Goal: Check status: Check status

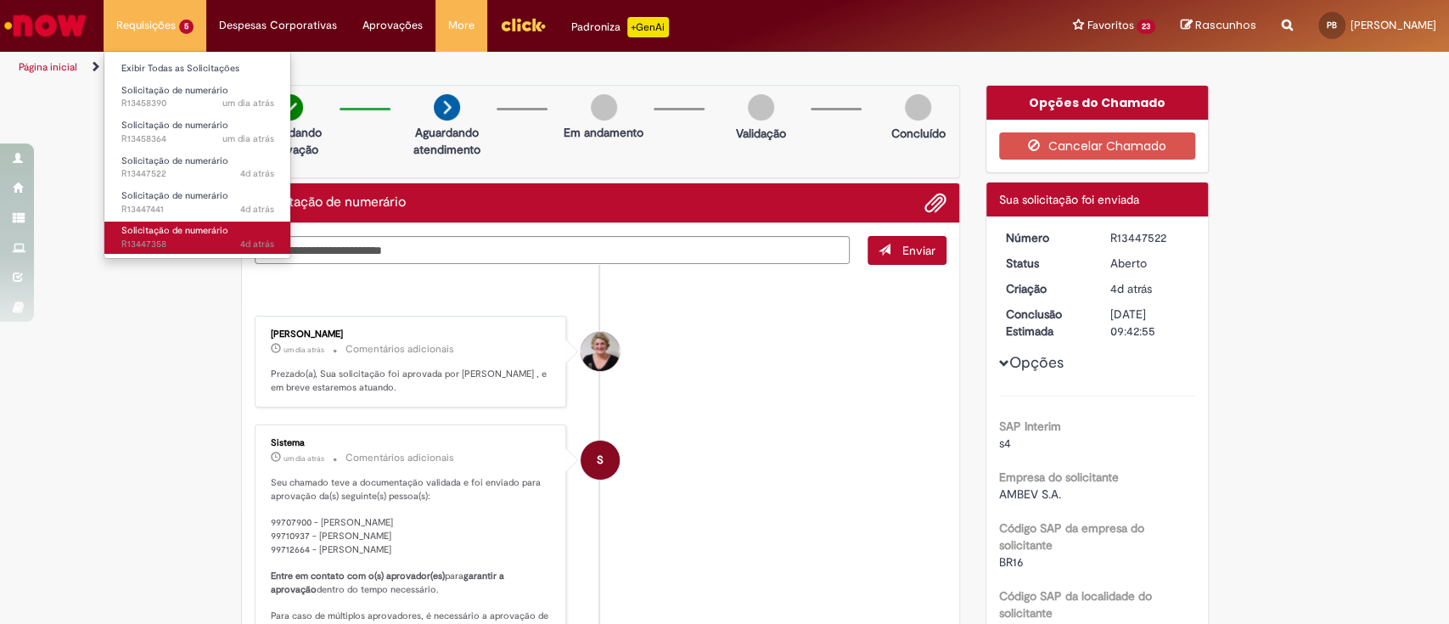
click at [182, 233] on span "Solicitação de numerário" at bounding box center [174, 230] width 107 height 13
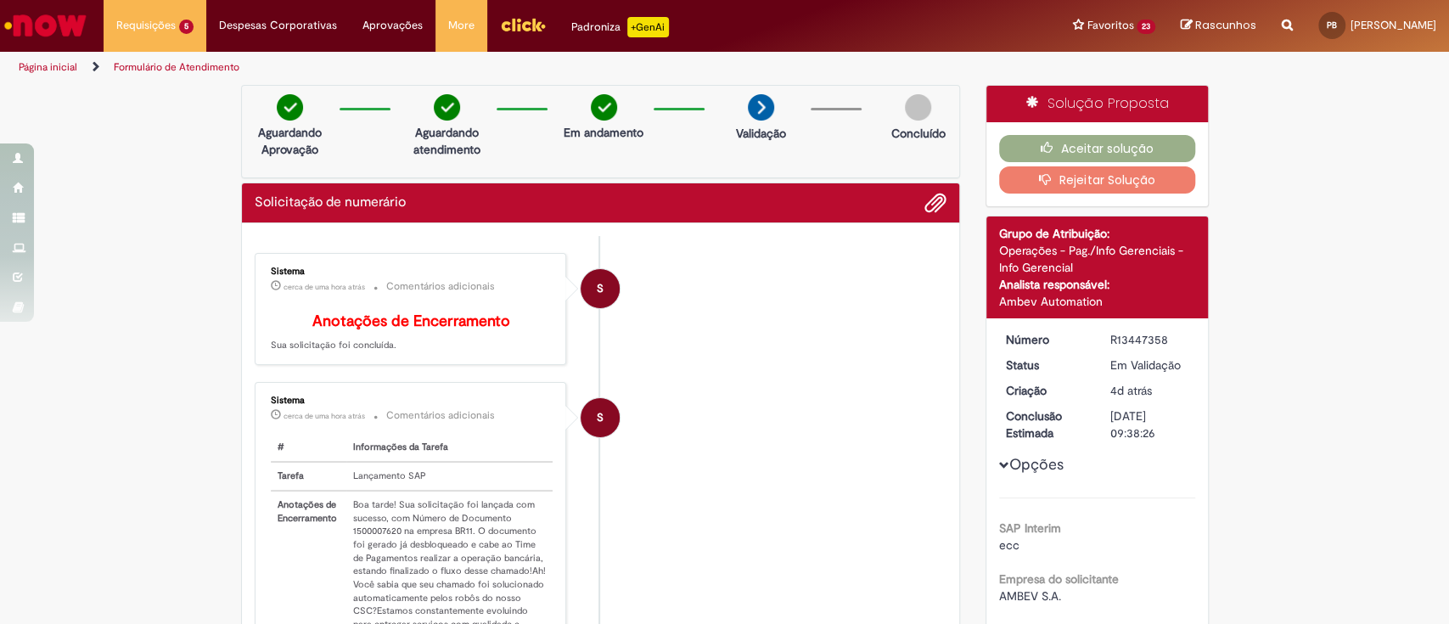
click at [363, 540] on td "Boa tarde! Sua solicitação foi lançada com sucesso, com Número de Documento 150…" at bounding box center [449, 591] width 206 height 201
copy td "1500007620"
click at [625, 603] on li "S Sistema cerca de uma hora atrás cerca de uma hora atrás Comentários adicionai…" at bounding box center [601, 551] width 693 height 339
click at [1073, 146] on button "Aceitar solução" at bounding box center [1097, 148] width 196 height 27
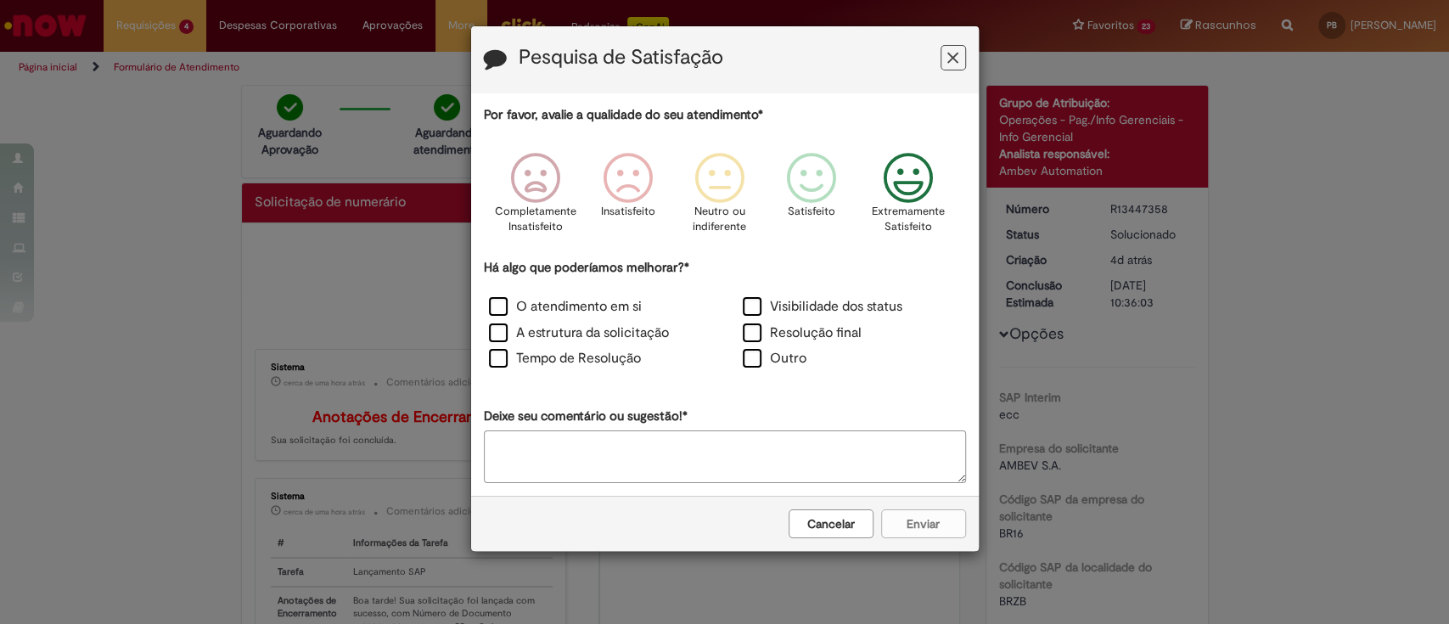
click at [896, 173] on icon "Feedback" at bounding box center [908, 178] width 64 height 51
click at [498, 308] on label "O atendimento em si" at bounding box center [565, 307] width 153 height 20
click at [917, 522] on button "Enviar" at bounding box center [923, 523] width 85 height 29
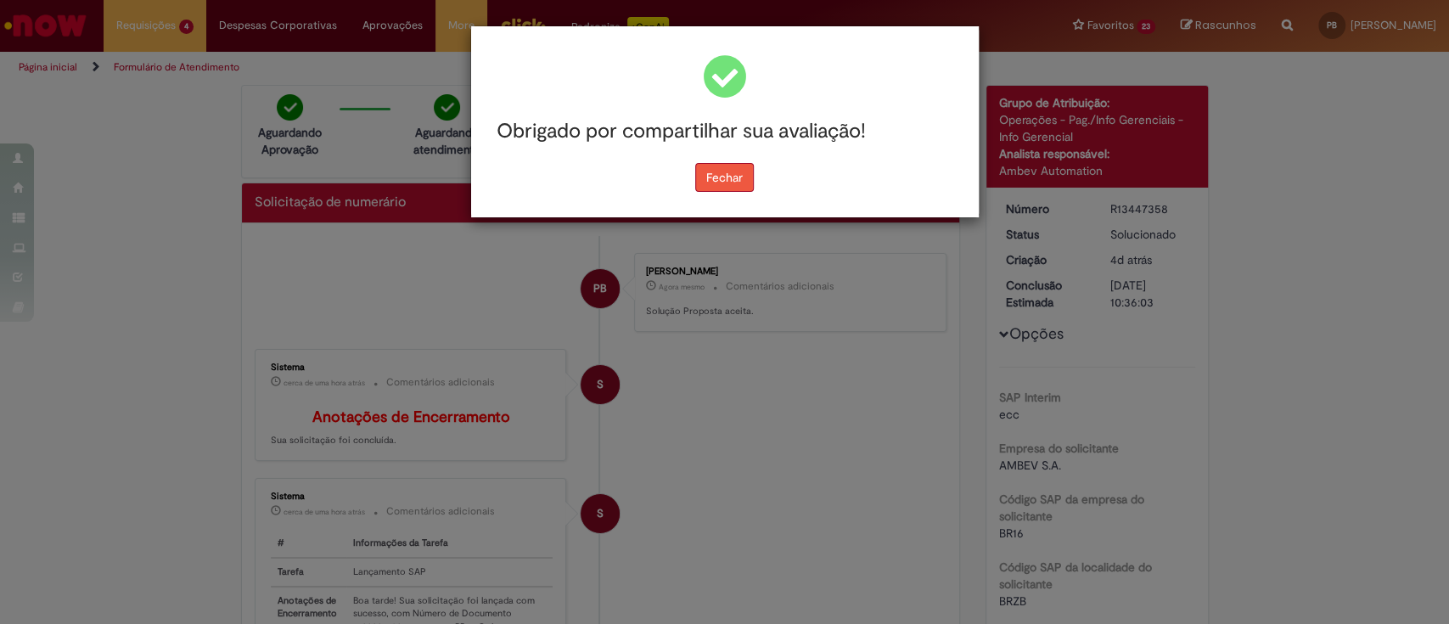
click at [741, 175] on button "Fechar" at bounding box center [724, 177] width 59 height 29
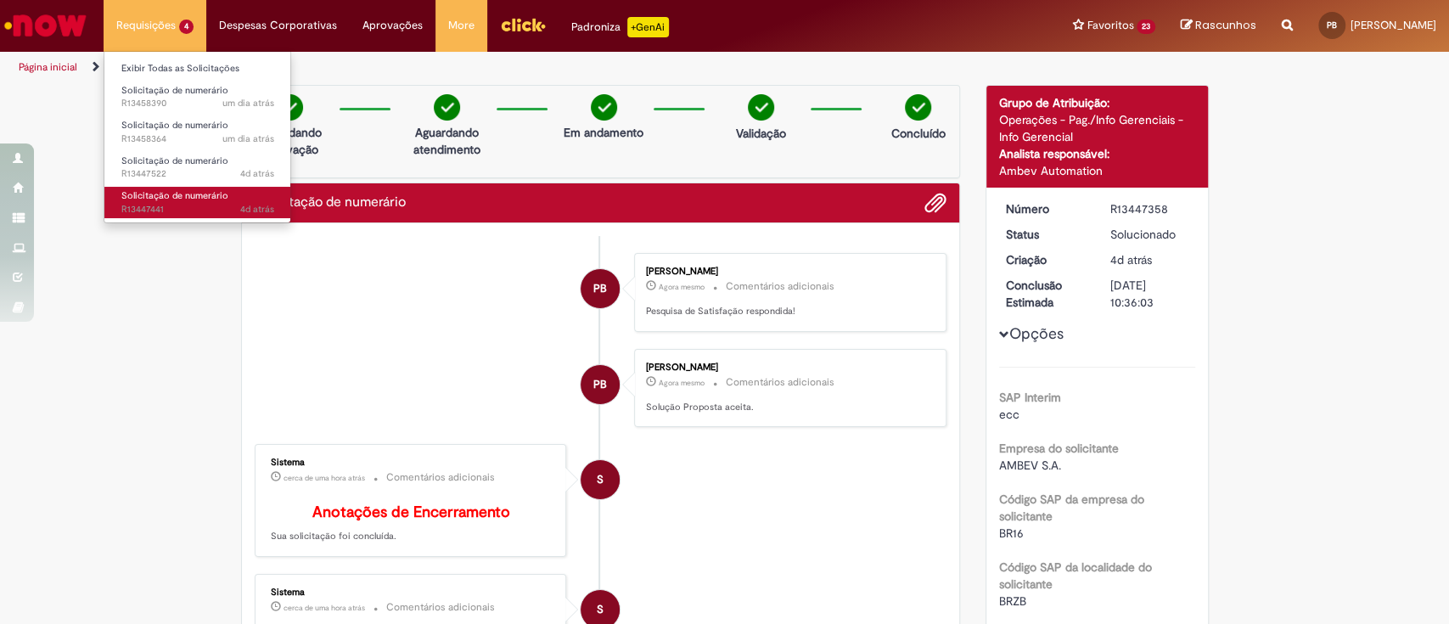
click at [171, 199] on span "Solicitação de numerário" at bounding box center [174, 195] width 107 height 13
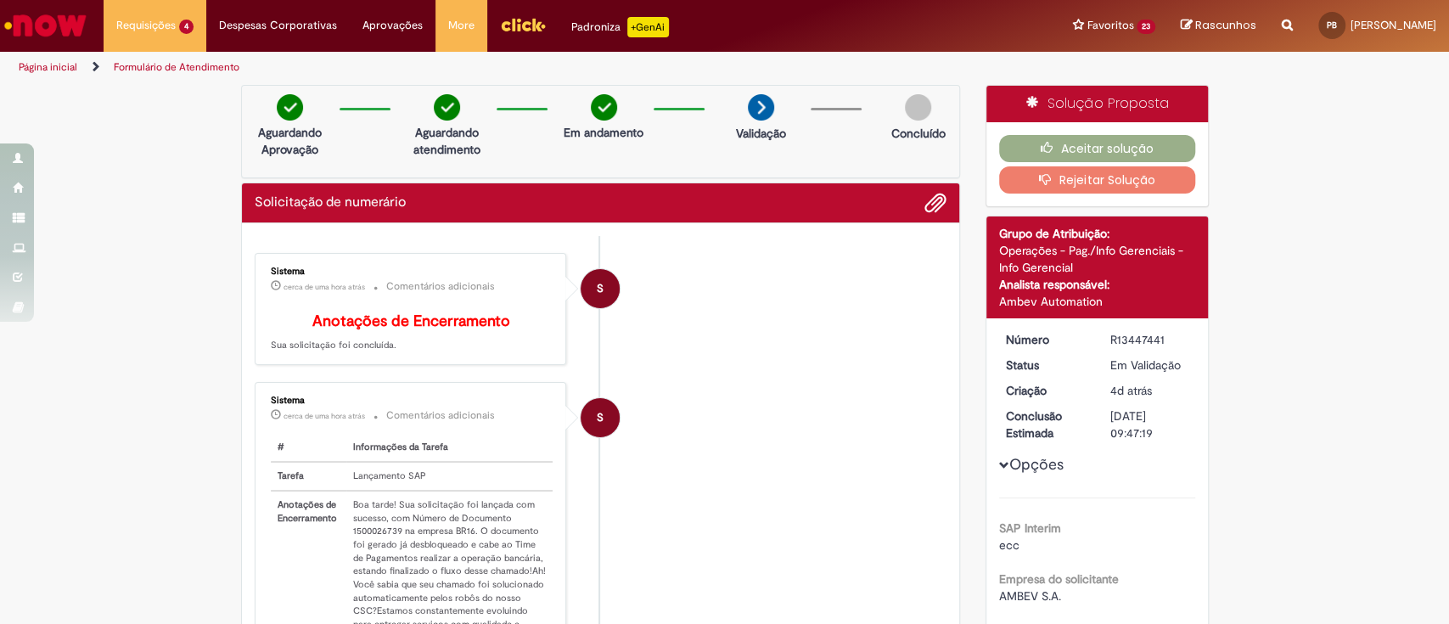
click at [368, 539] on td "Boa tarde! Sua solicitação foi lançada com sucesso, com Número de Documento 150…" at bounding box center [449, 591] width 206 height 201
copy td "1500026739"
click at [1051, 143] on icon "button" at bounding box center [1050, 148] width 20 height 12
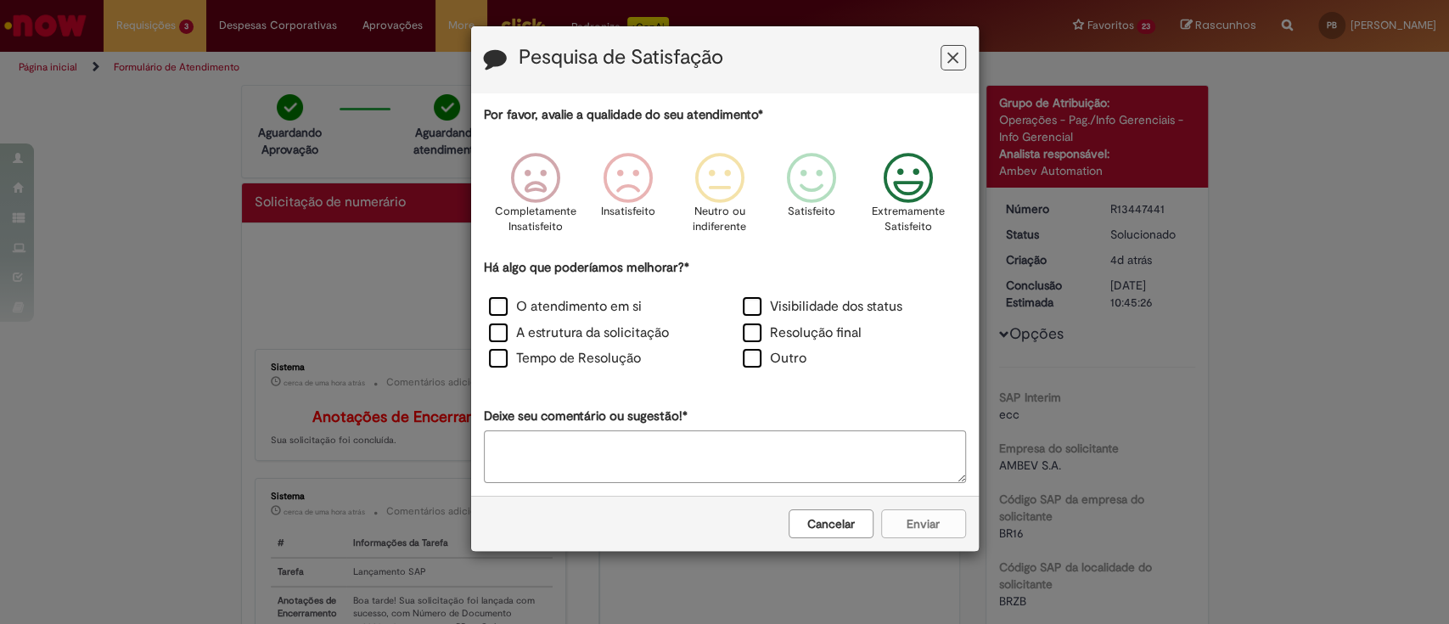
click at [903, 182] on icon "Feedback" at bounding box center [908, 178] width 64 height 51
click at [501, 306] on label "O atendimento em si" at bounding box center [565, 307] width 153 height 20
click at [923, 520] on button "Enviar" at bounding box center [923, 523] width 85 height 29
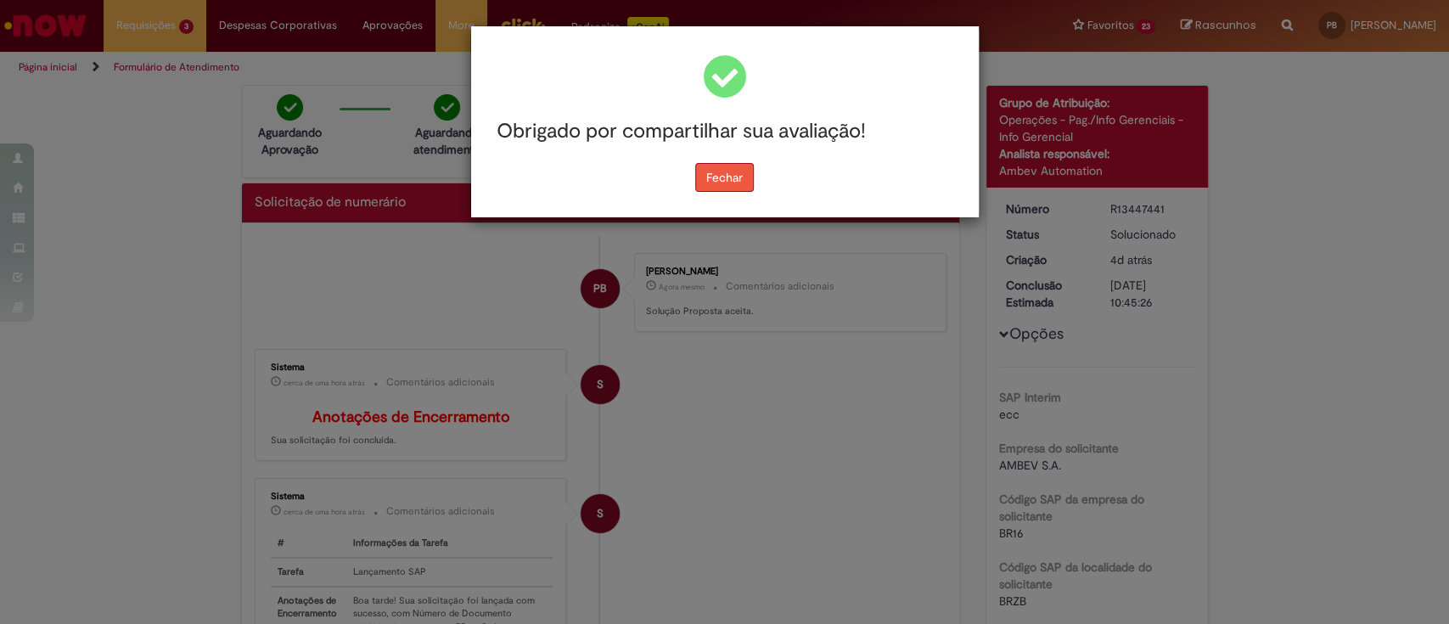
click at [742, 180] on button "Fechar" at bounding box center [724, 177] width 59 height 29
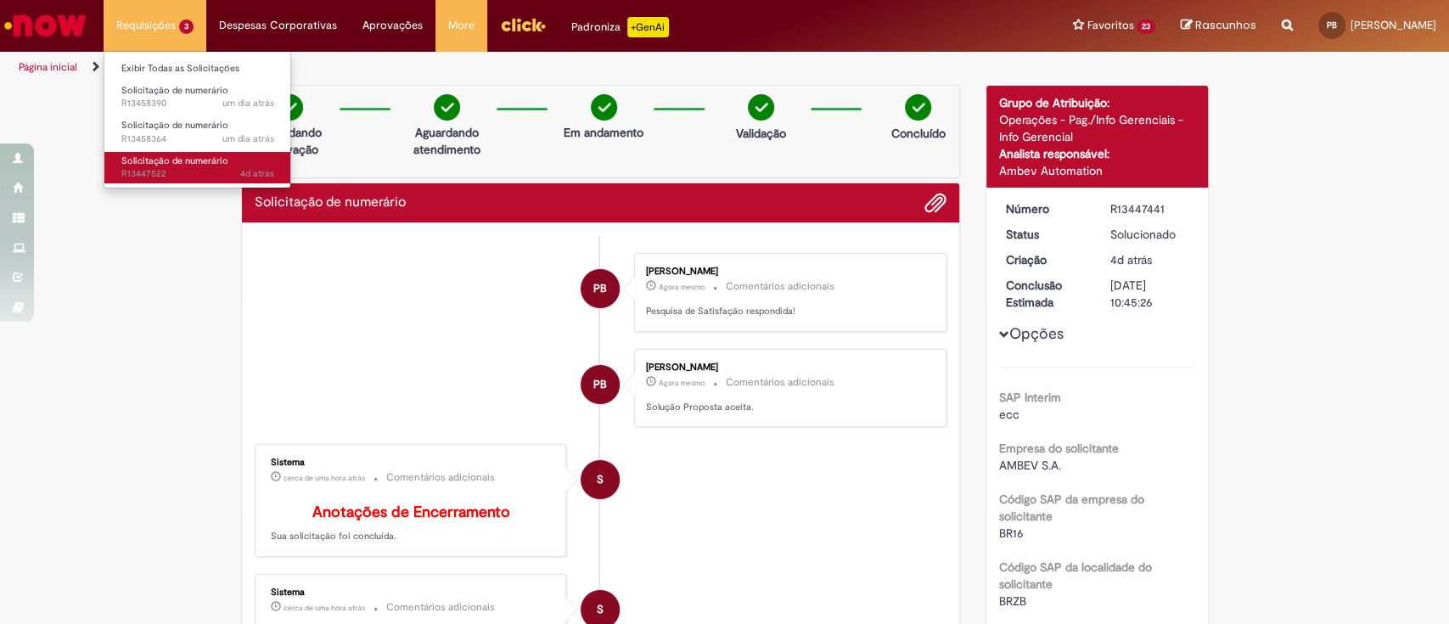
click at [206, 176] on span "4d atrás 4 dias atrás R13447522" at bounding box center [197, 174] width 153 height 14
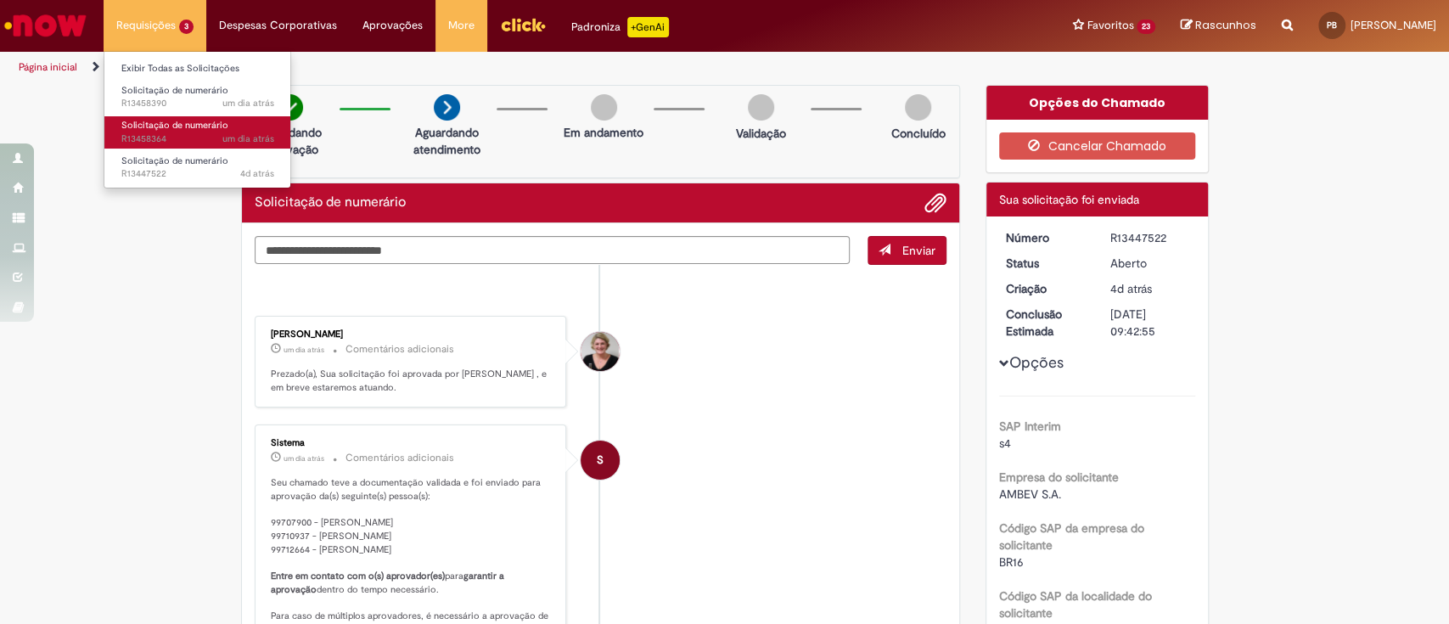
click at [173, 135] on span "um dia atrás um dia atrás R13458364" at bounding box center [197, 139] width 153 height 14
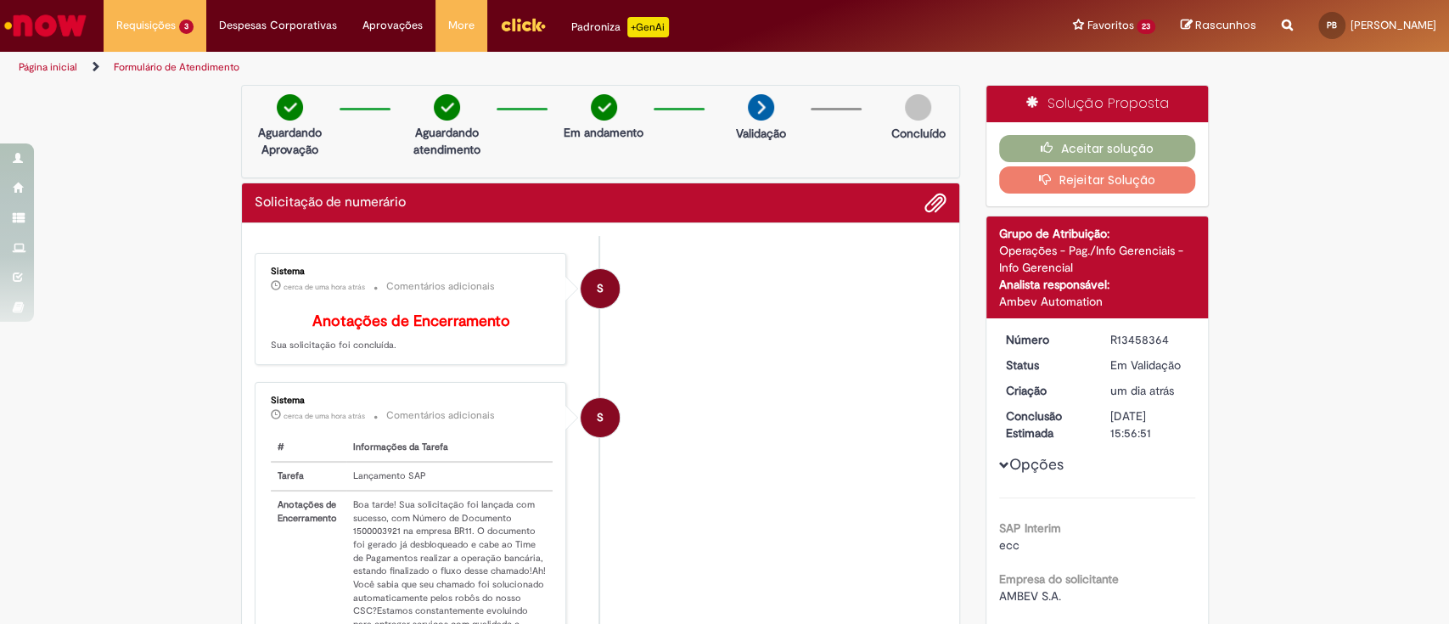
click at [367, 533] on td "Boa tarde! Sua solicitação foi lançada com sucesso, com Número de Documento 150…" at bounding box center [449, 591] width 206 height 201
click at [366, 539] on td "Boa tarde! Sua solicitação foi lançada com sucesso, com Número de Documento 150…" at bounding box center [449, 591] width 206 height 201
copy td "1500003921"
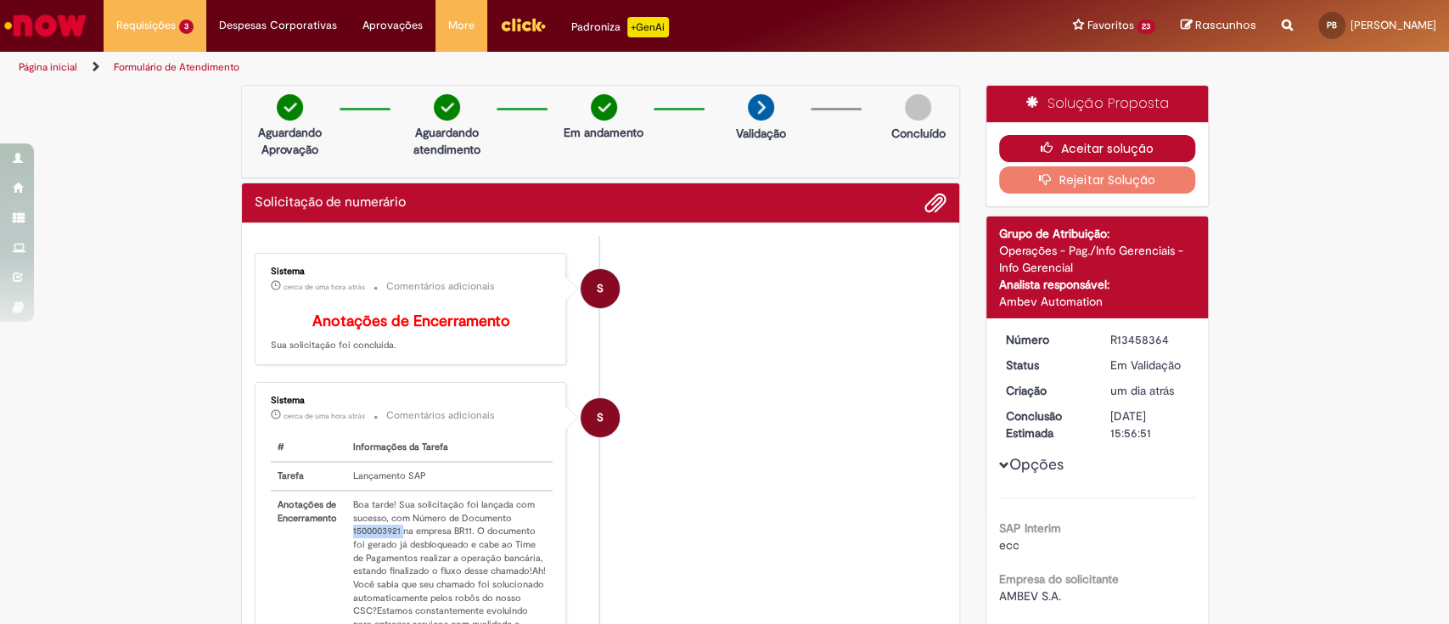
click at [1012, 139] on button "Aceitar solução" at bounding box center [1097, 148] width 196 height 27
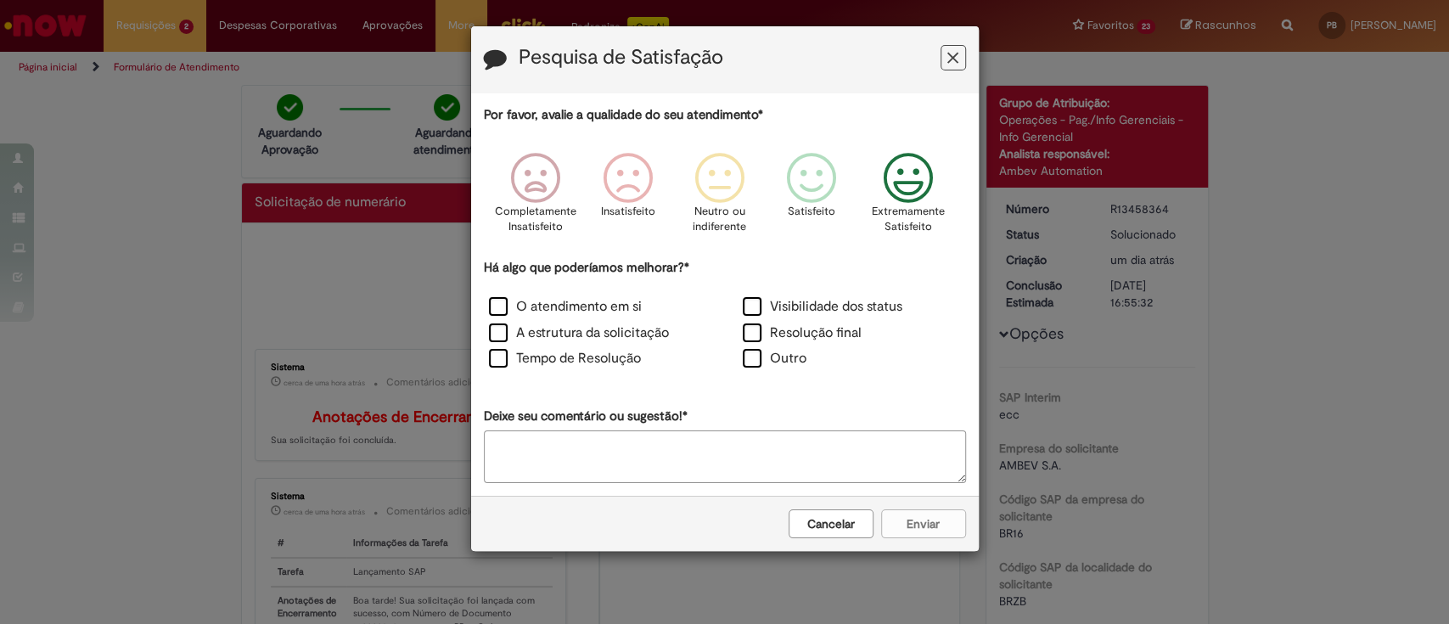
click at [896, 188] on icon "Feedback" at bounding box center [908, 178] width 64 height 51
click at [497, 307] on label "O atendimento em si" at bounding box center [565, 307] width 153 height 20
click at [917, 521] on button "Enviar" at bounding box center [923, 523] width 85 height 29
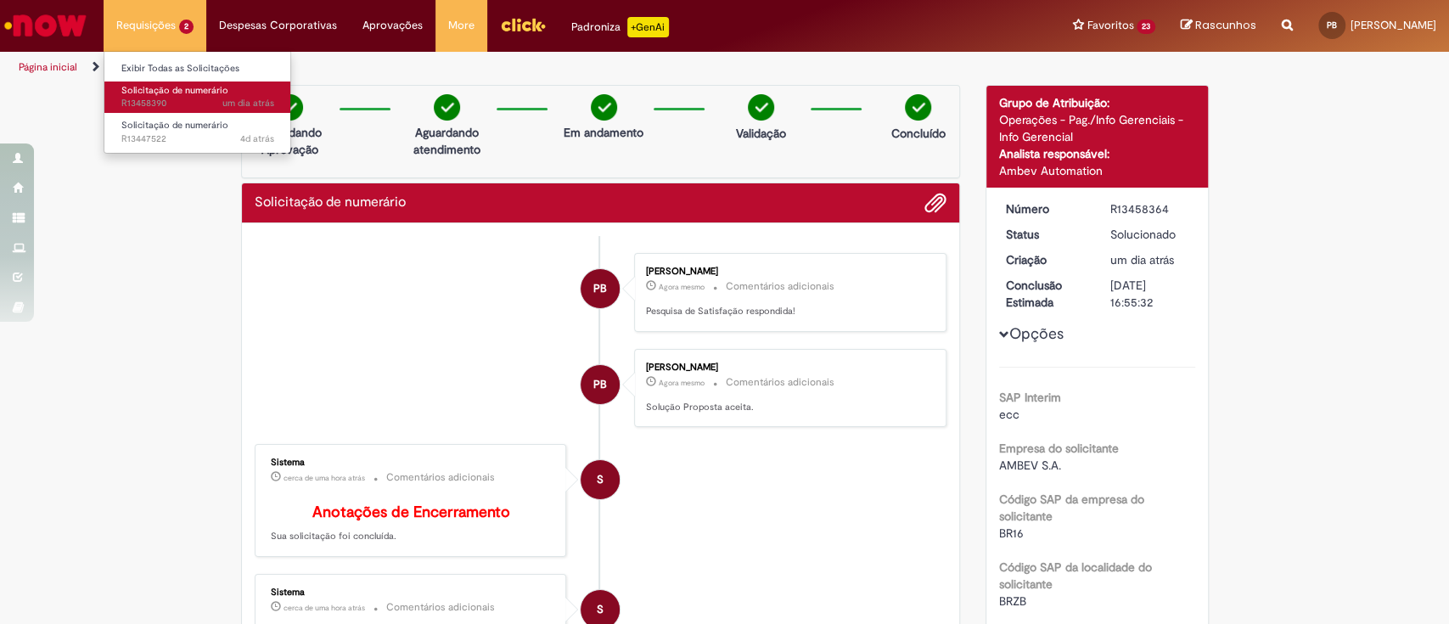
click at [175, 92] on span "Solicitação de numerário" at bounding box center [174, 90] width 107 height 13
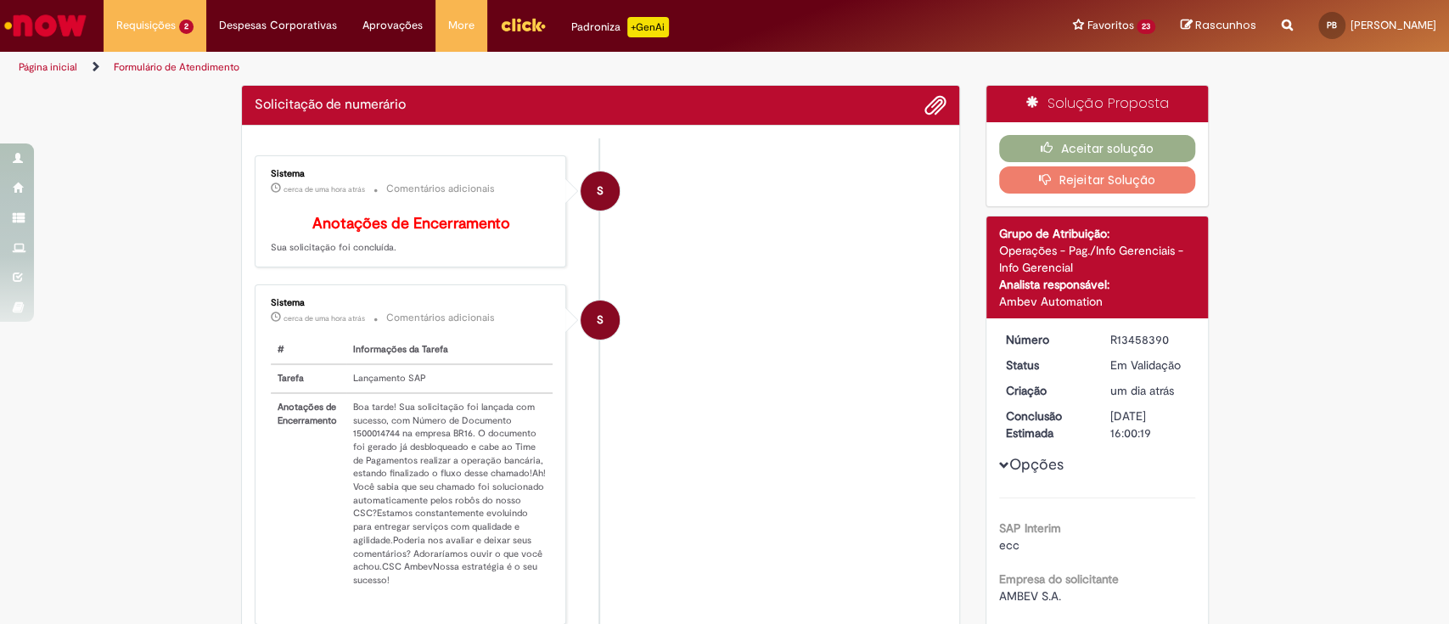
click at [374, 441] on td "Boa tarde! Sua solicitação foi lançada com sucesso, com Número de Documento 150…" at bounding box center [449, 493] width 206 height 201
click at [374, 441] on div "Sistema cerca de uma hora atrás cerca de uma hora atrás Comentários adicionais …" at bounding box center [411, 453] width 302 height 329
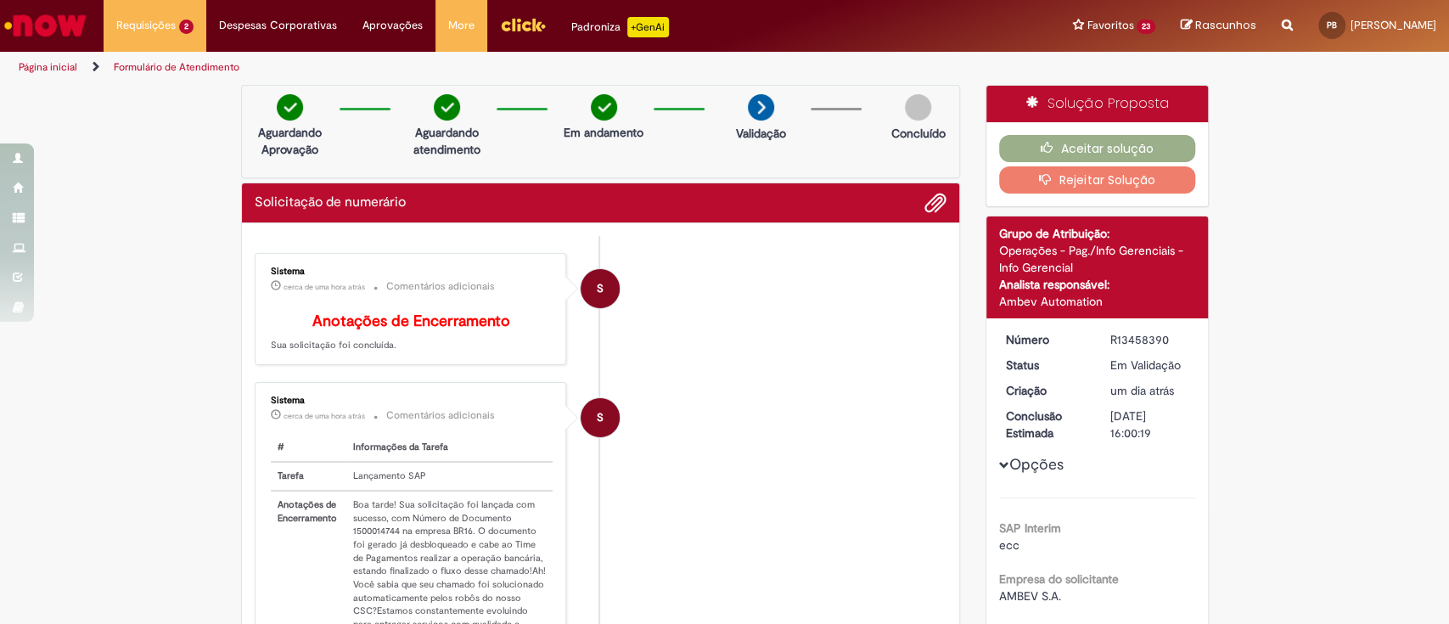
click at [379, 536] on td "Boa tarde! Sua solicitação foi lançada com sucesso, com Número de Documento 150…" at bounding box center [449, 591] width 206 height 201
copy td "1500014744"
click at [1087, 140] on button "Aceitar solução" at bounding box center [1097, 148] width 196 height 27
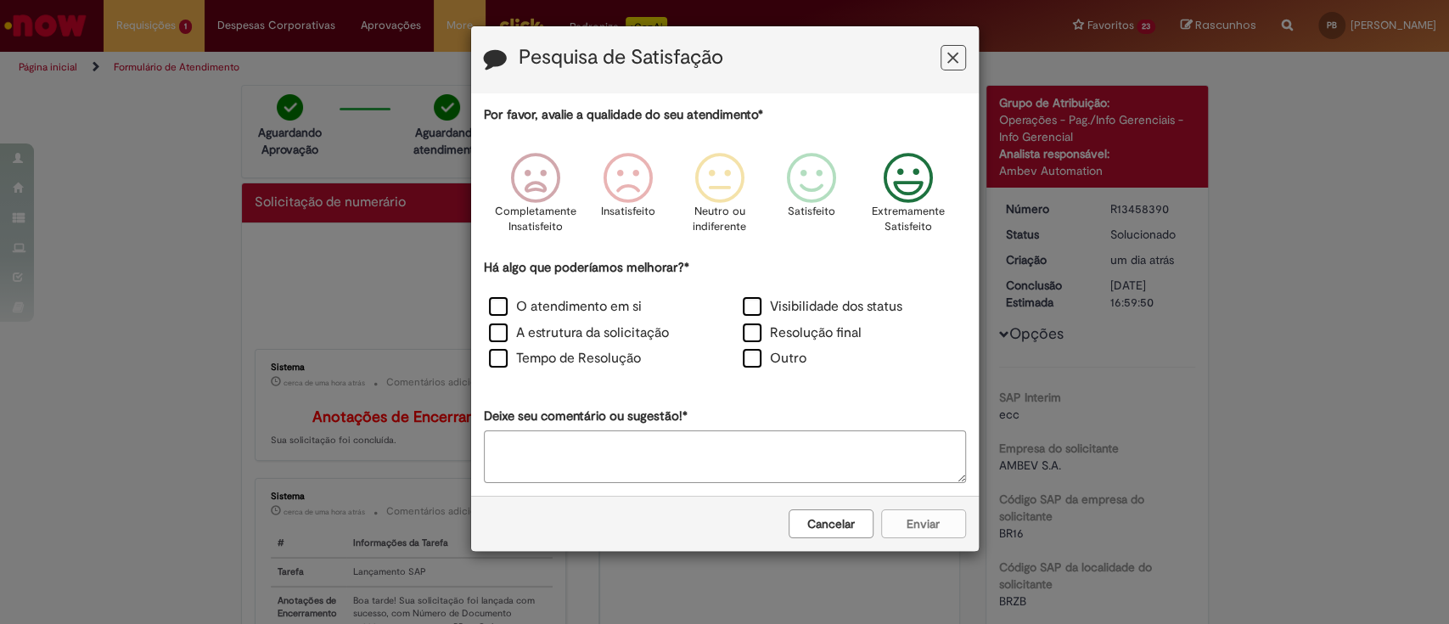
click at [903, 185] on icon "Feedback" at bounding box center [908, 178] width 64 height 51
click at [496, 305] on label "O atendimento em si" at bounding box center [565, 307] width 153 height 20
click at [915, 519] on button "Enviar" at bounding box center [923, 523] width 85 height 29
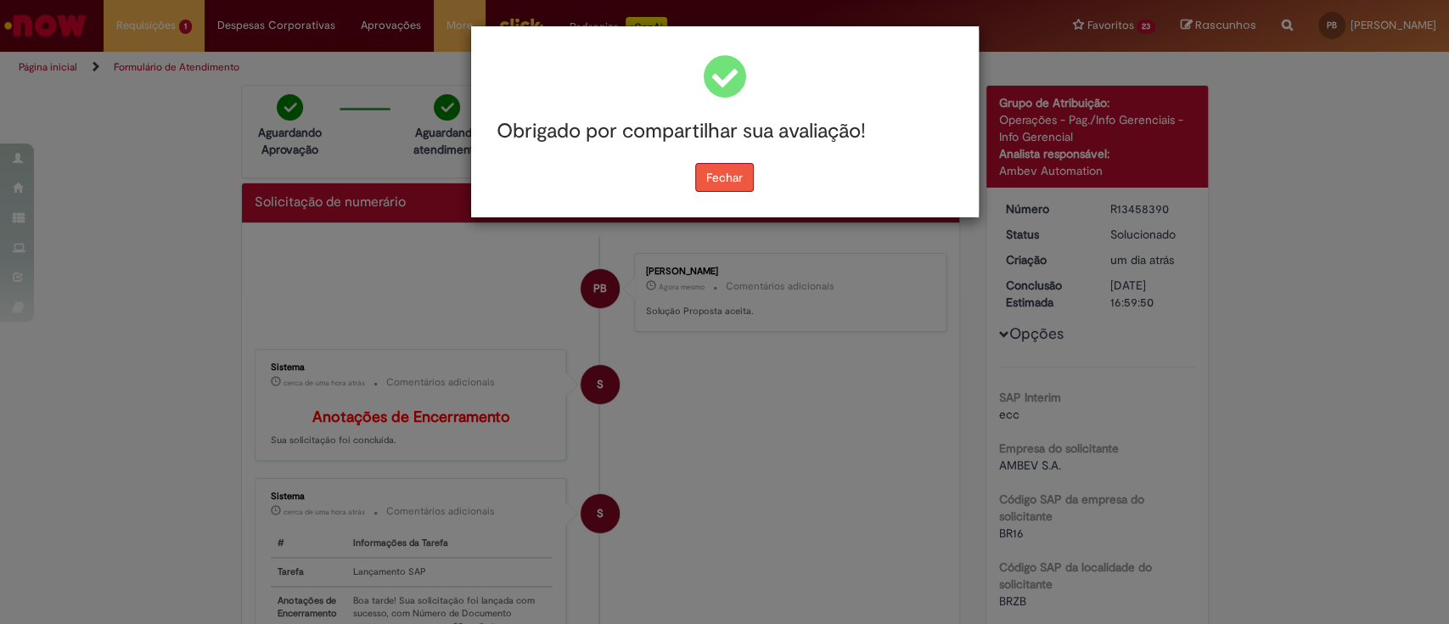
click at [721, 181] on button "Fechar" at bounding box center [724, 177] width 59 height 29
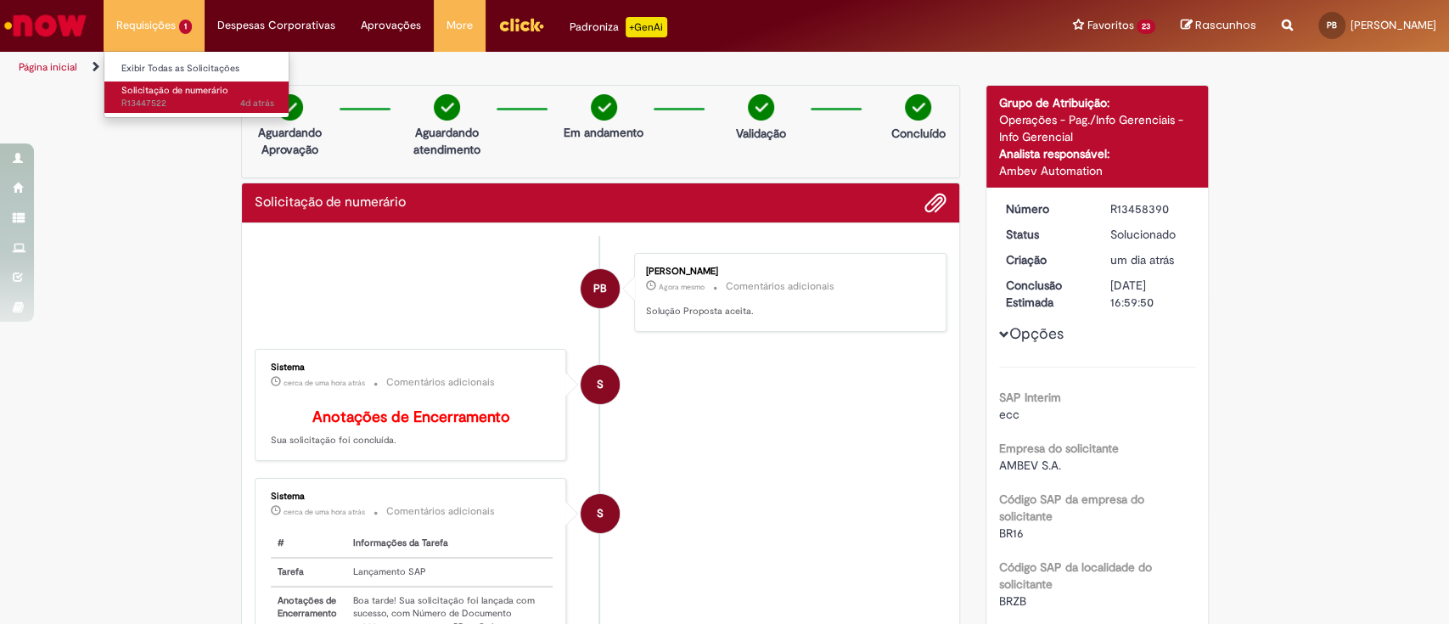
click at [159, 93] on span "Solicitação de numerário" at bounding box center [174, 90] width 107 height 13
